Goal: Information Seeking & Learning: Learn about a topic

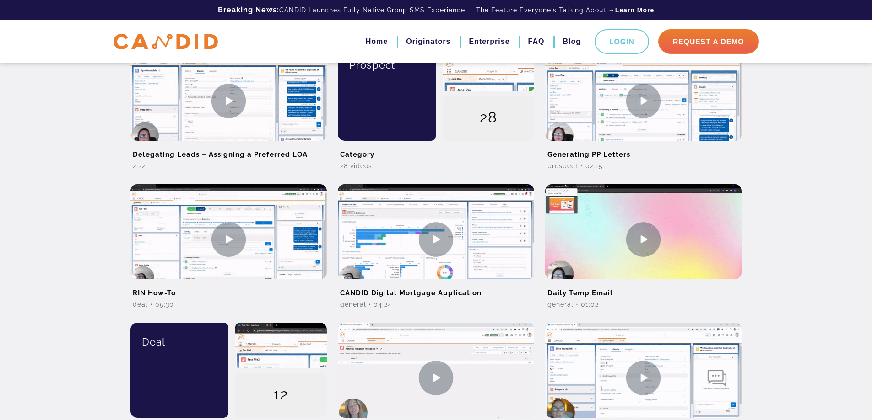
scroll to position [275, 0]
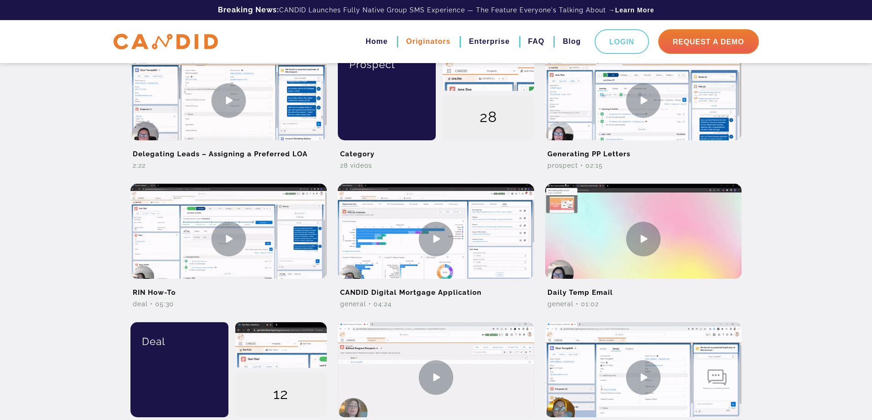
click at [414, 42] on link "Originators" at bounding box center [428, 42] width 44 height 16
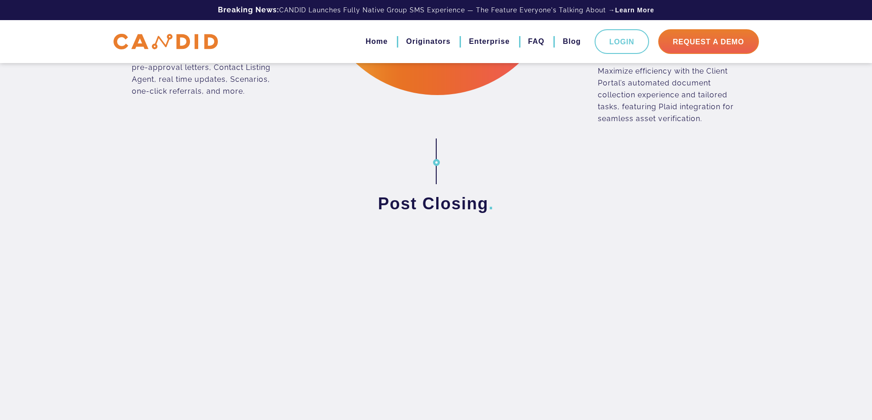
scroll to position [1235, 0]
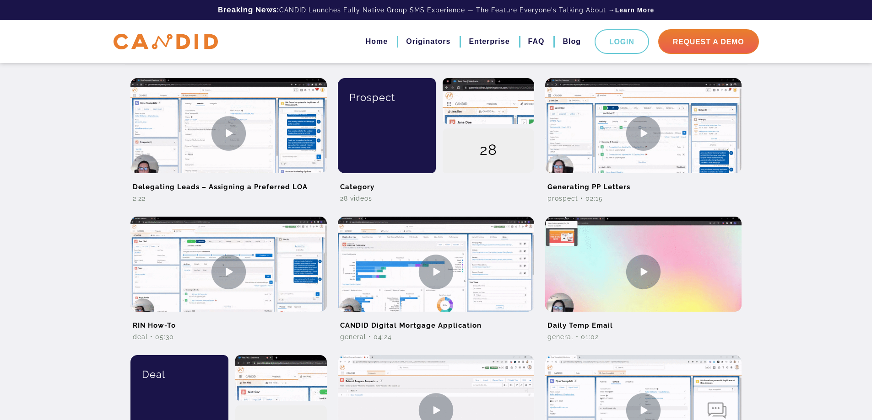
scroll to position [275, 0]
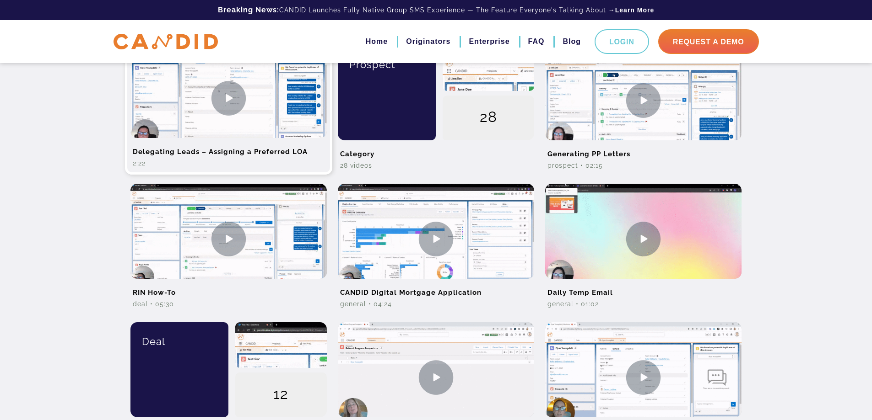
click at [230, 104] on img at bounding box center [228, 98] width 196 height 110
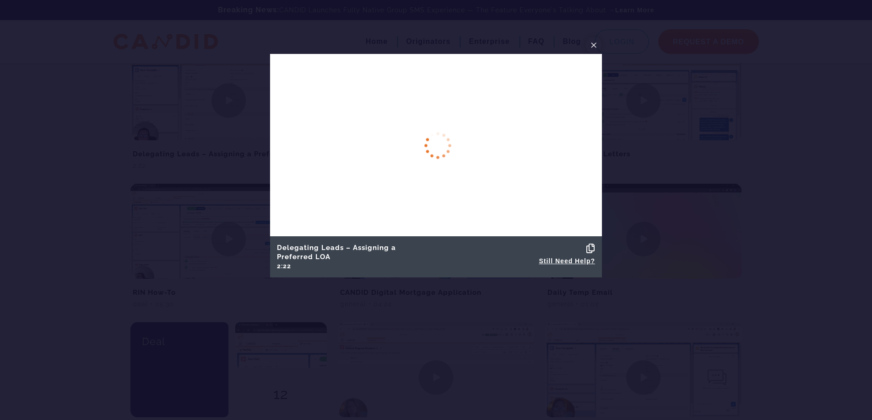
click at [595, 40] on span "×" at bounding box center [593, 45] width 7 height 14
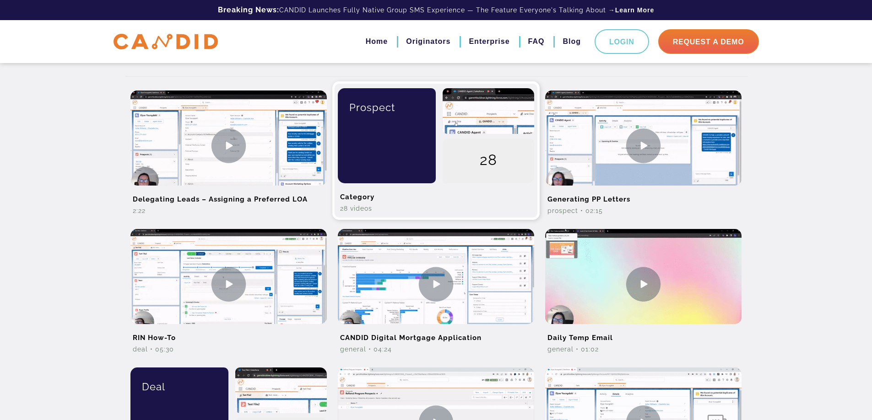
scroll to position [229, 0]
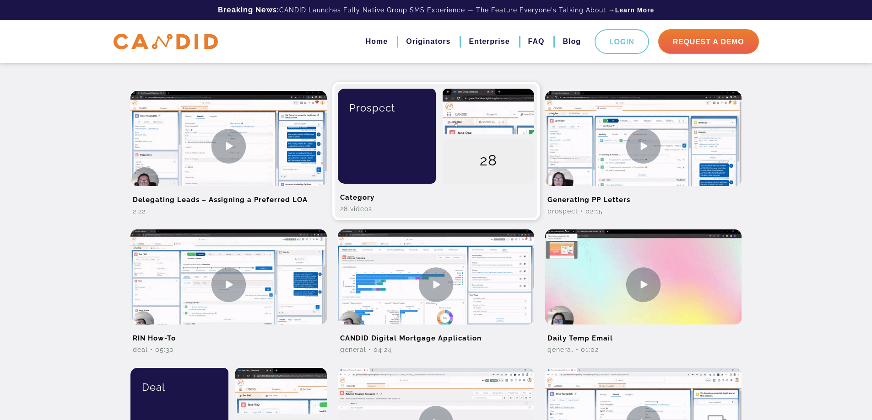
click at [408, 140] on div "Prospect" at bounding box center [383, 136] width 105 height 95
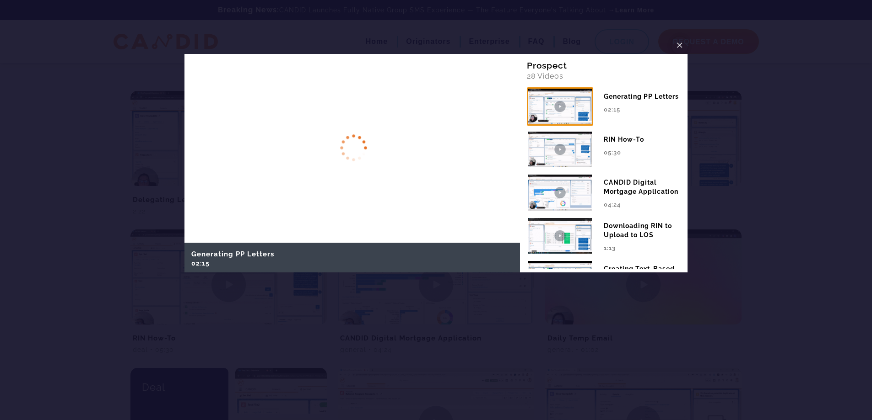
click at [683, 43] on span "×" at bounding box center [679, 45] width 7 height 14
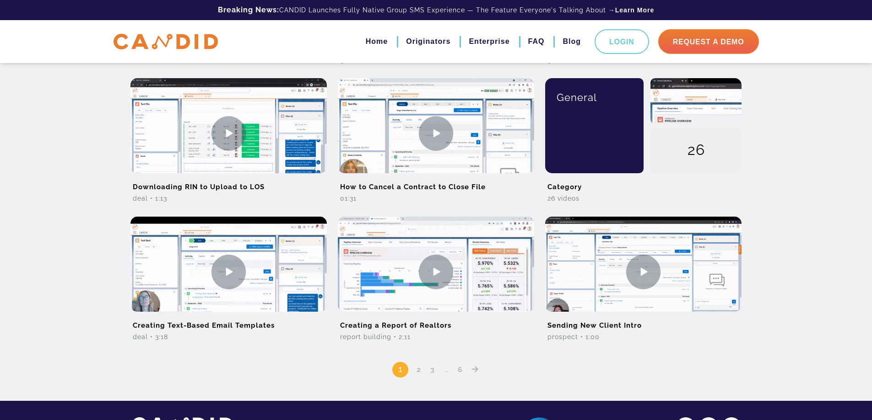
scroll to position [717, 0]
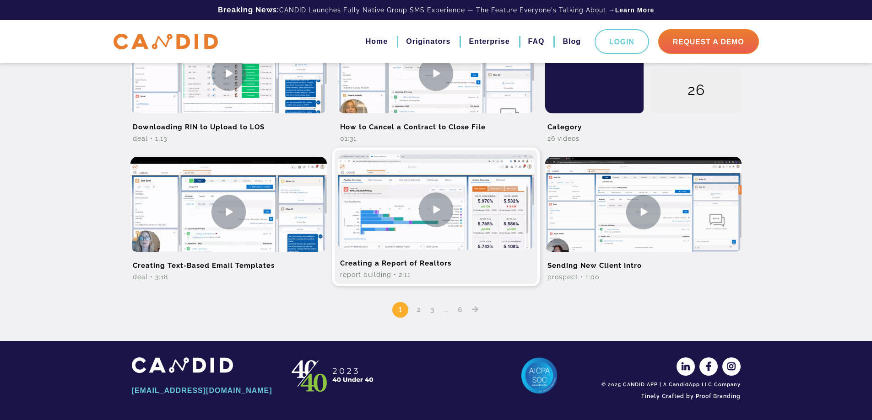
click at [430, 219] on img at bounding box center [436, 210] width 196 height 110
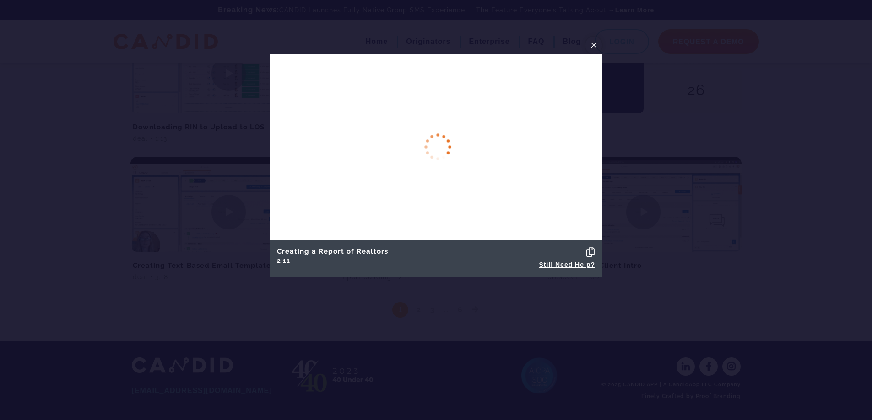
click at [590, 43] on span "×" at bounding box center [593, 45] width 7 height 14
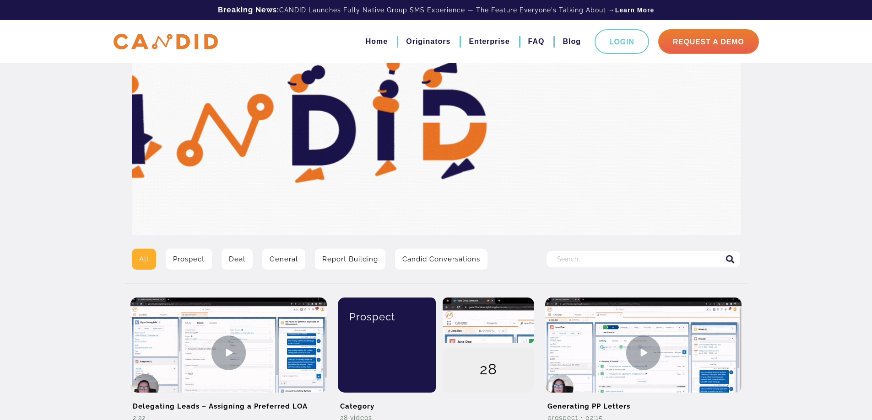
scroll to position [46, 0]
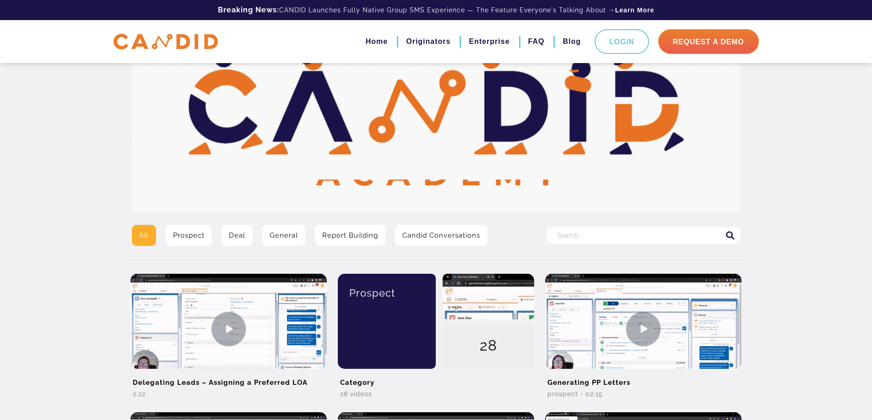
click at [576, 234] on input "Search for:" at bounding box center [643, 235] width 194 height 16
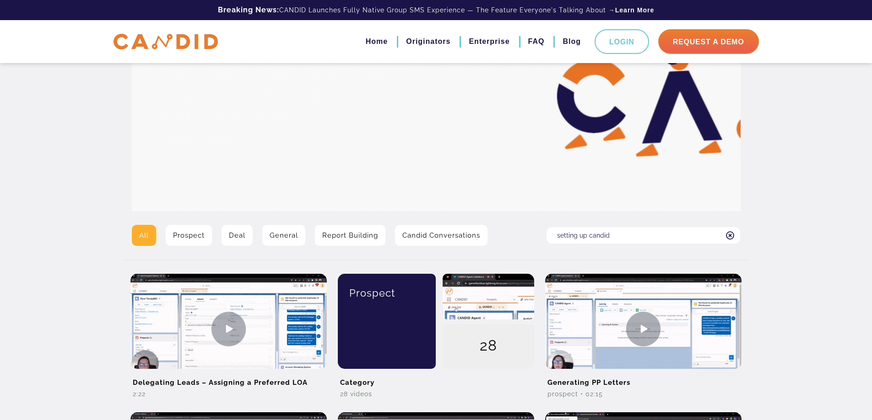
type input "setting up candid"
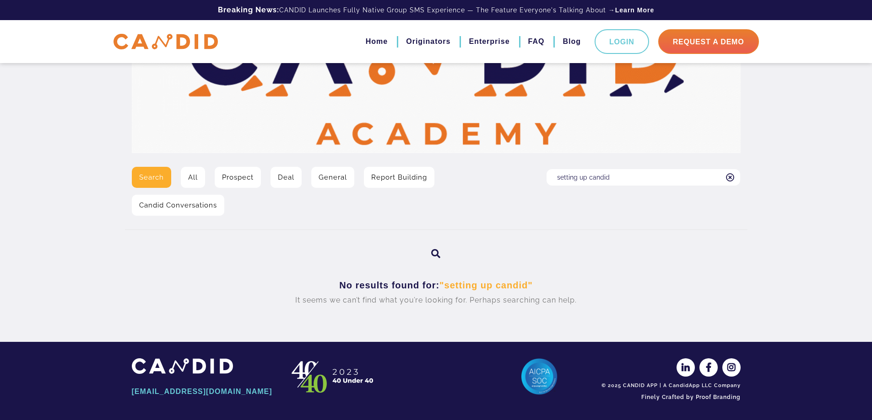
scroll to position [105, 0]
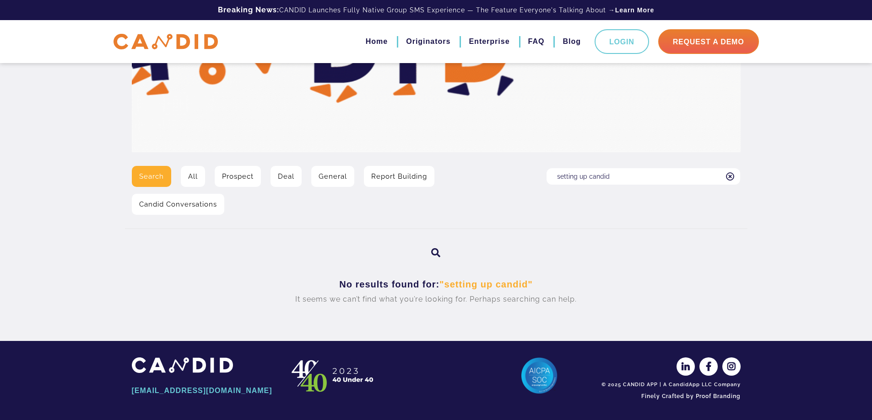
click at [731, 176] on icon at bounding box center [730, 177] width 9 height 8
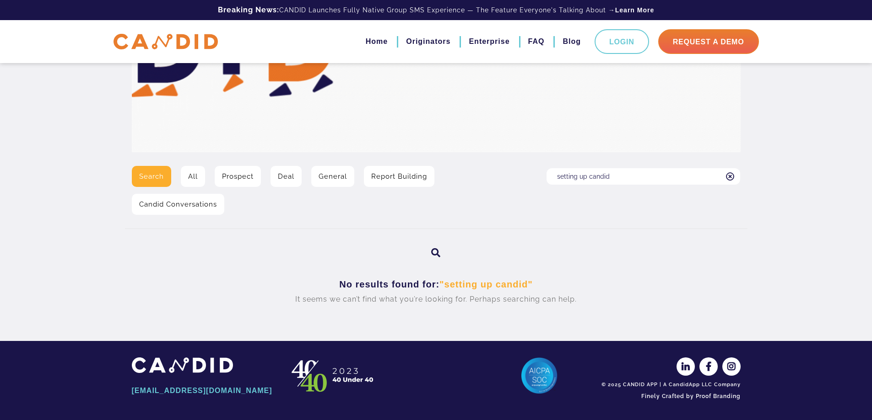
click at [731, 176] on input "setting up candid" at bounding box center [643, 176] width 194 height 16
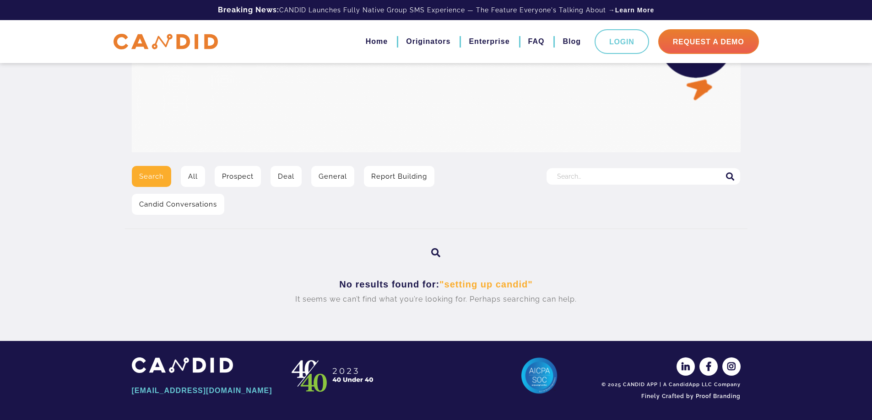
click at [338, 178] on link "General" at bounding box center [332, 176] width 43 height 21
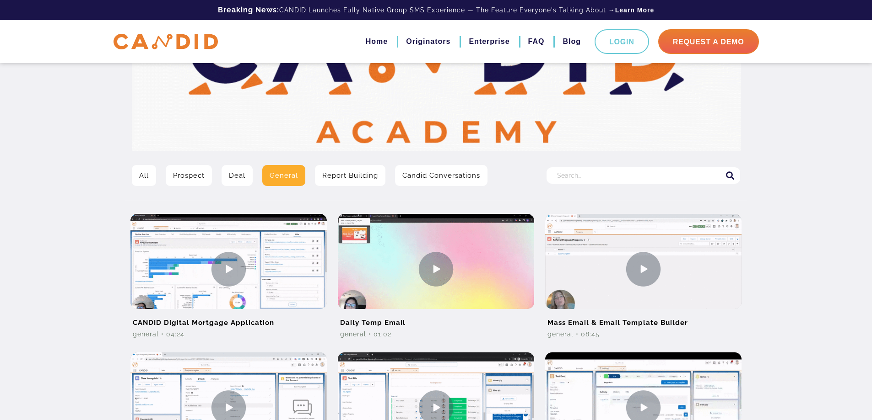
scroll to position [92, 0]
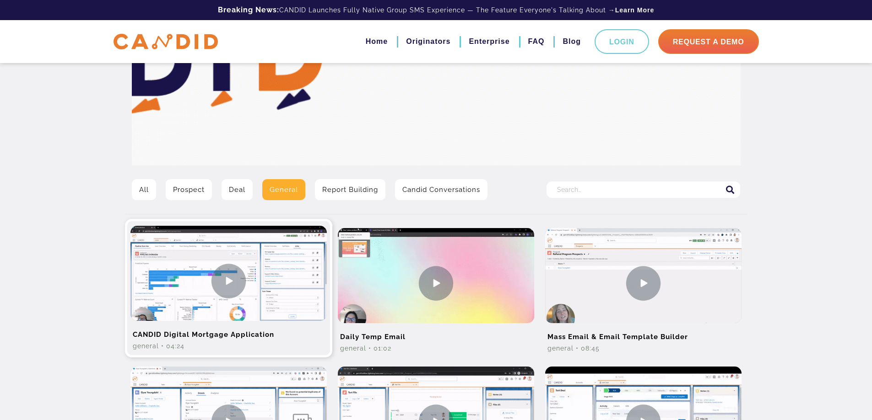
click at [222, 276] on img at bounding box center [228, 281] width 196 height 110
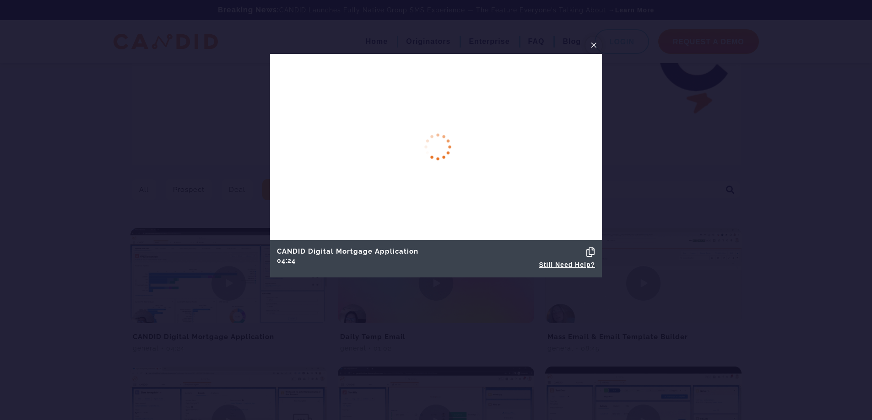
click at [591, 45] on span "×" at bounding box center [593, 45] width 7 height 14
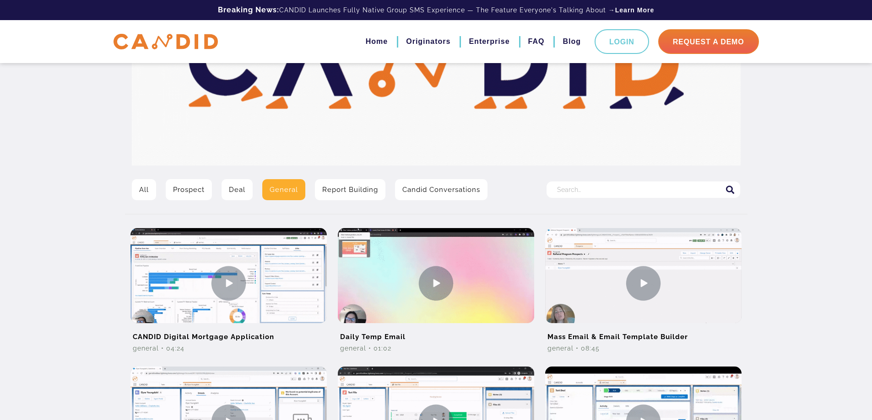
click at [142, 194] on link "All" at bounding box center [144, 189] width 24 height 21
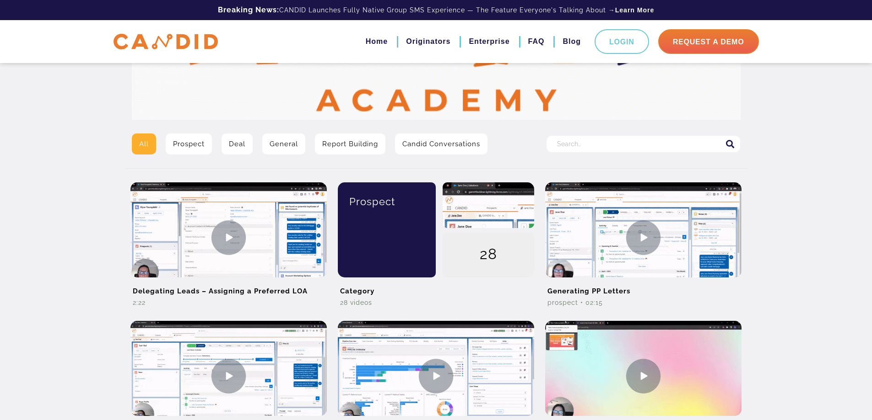
click at [194, 147] on link "Prospect" at bounding box center [189, 144] width 46 height 21
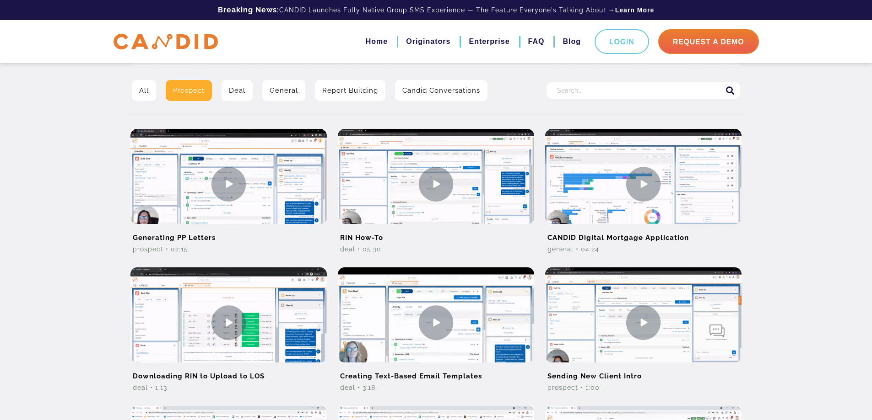
scroll to position [183, 0]
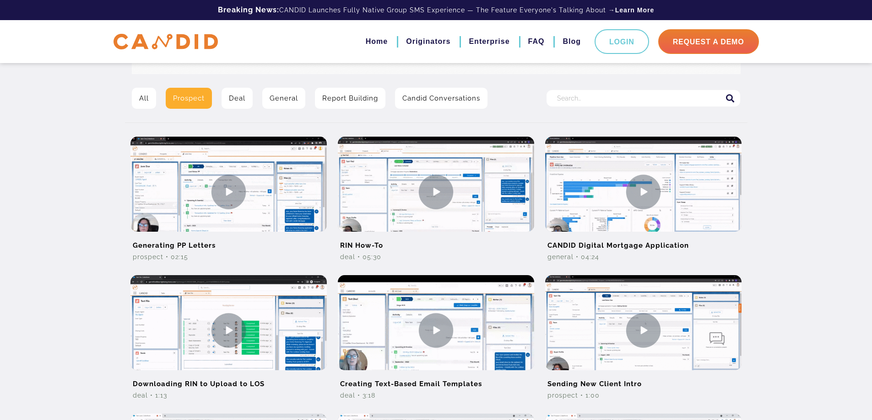
click at [233, 192] on img at bounding box center [228, 192] width 196 height 110
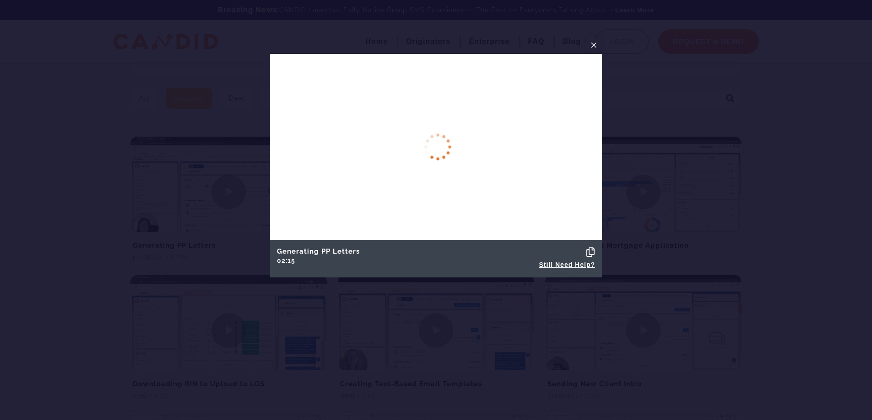
click at [595, 45] on span "×" at bounding box center [593, 45] width 7 height 14
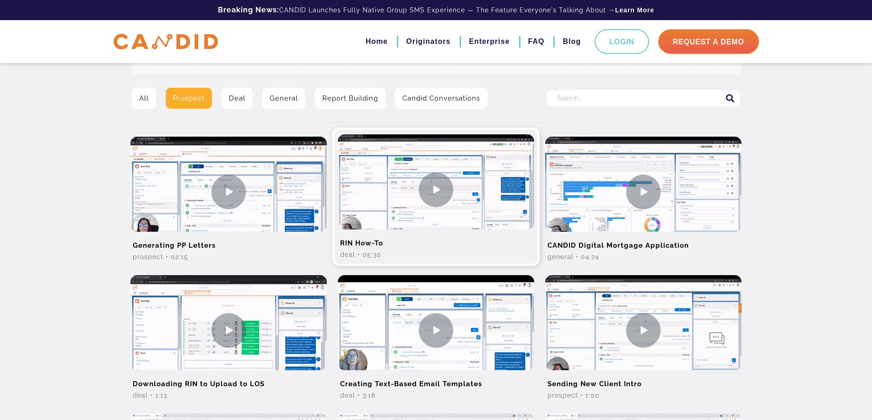
click at [427, 198] on img at bounding box center [436, 190] width 196 height 110
